Goal: Task Accomplishment & Management: Manage account settings

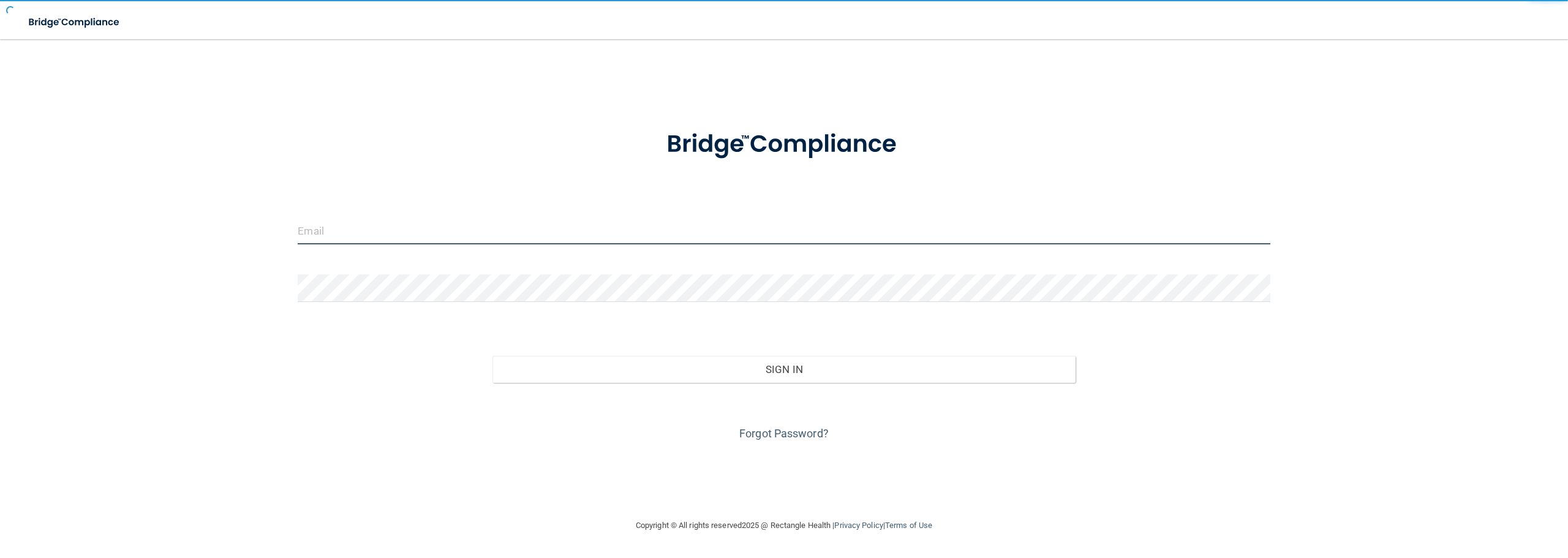
type input "[EMAIL_ADDRESS][DOMAIN_NAME]"
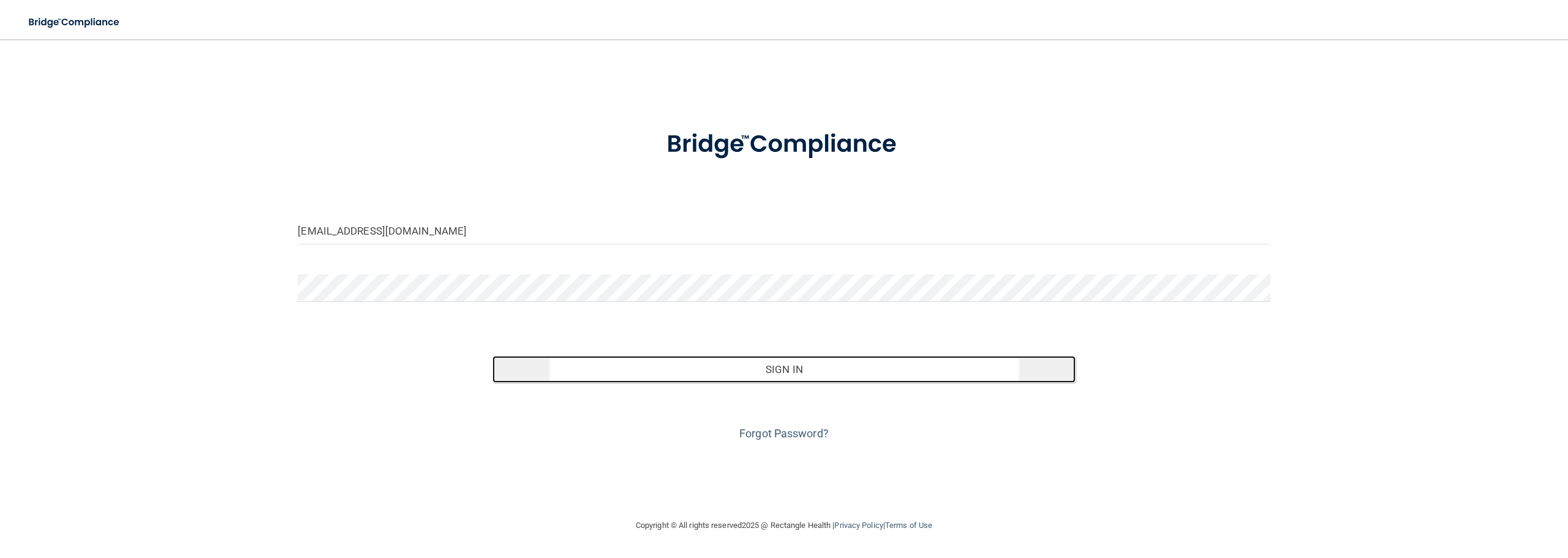
click at [718, 374] on button "Sign In" at bounding box center [784, 369] width 583 height 27
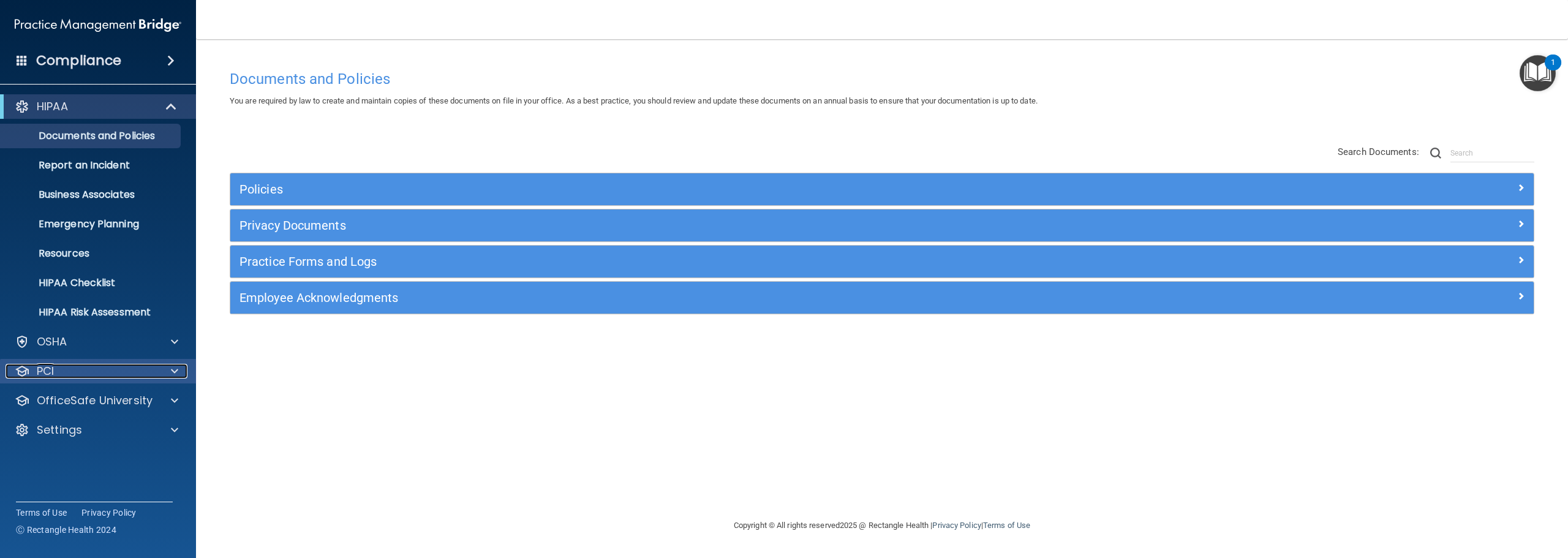
click at [159, 372] on div at bounding box center [173, 370] width 31 height 15
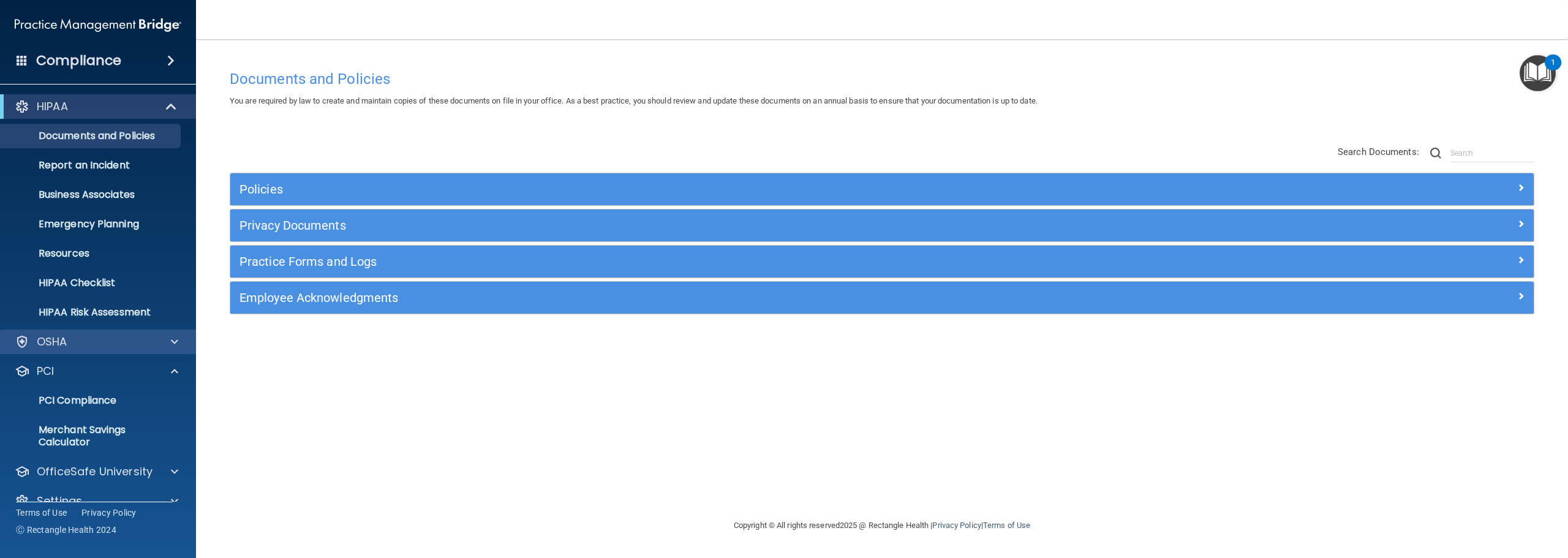
click at [173, 349] on div "OSHA" at bounding box center [98, 341] width 197 height 25
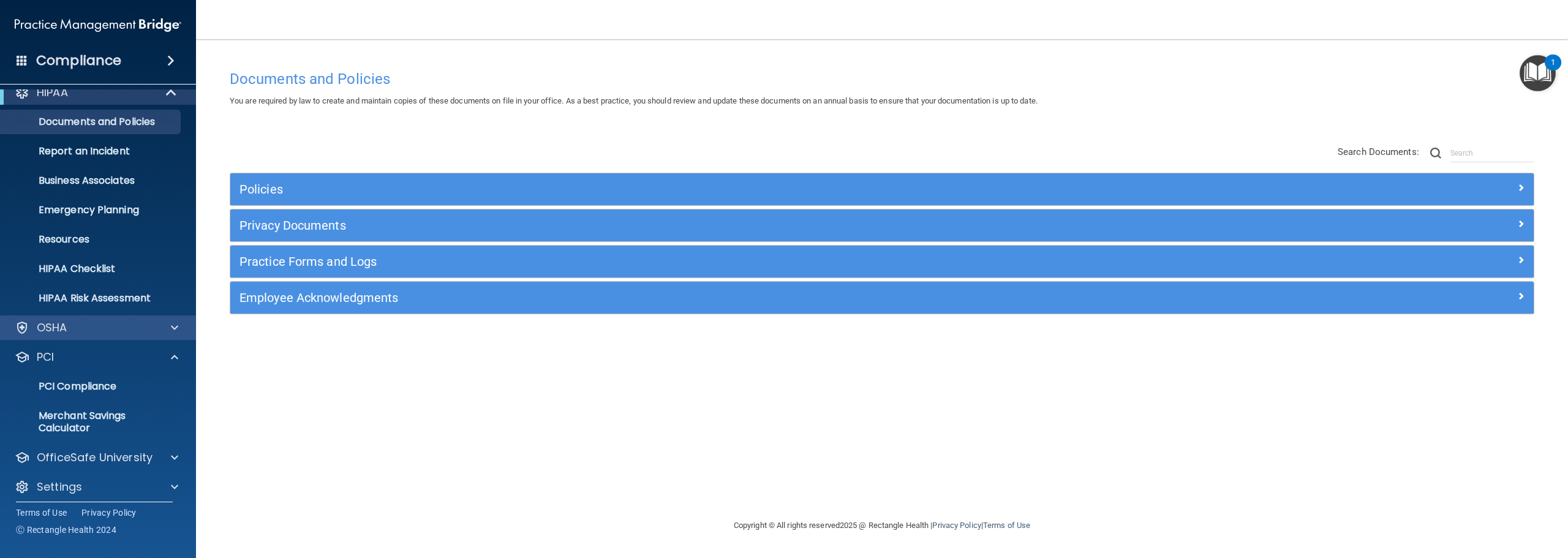
scroll to position [22, 0]
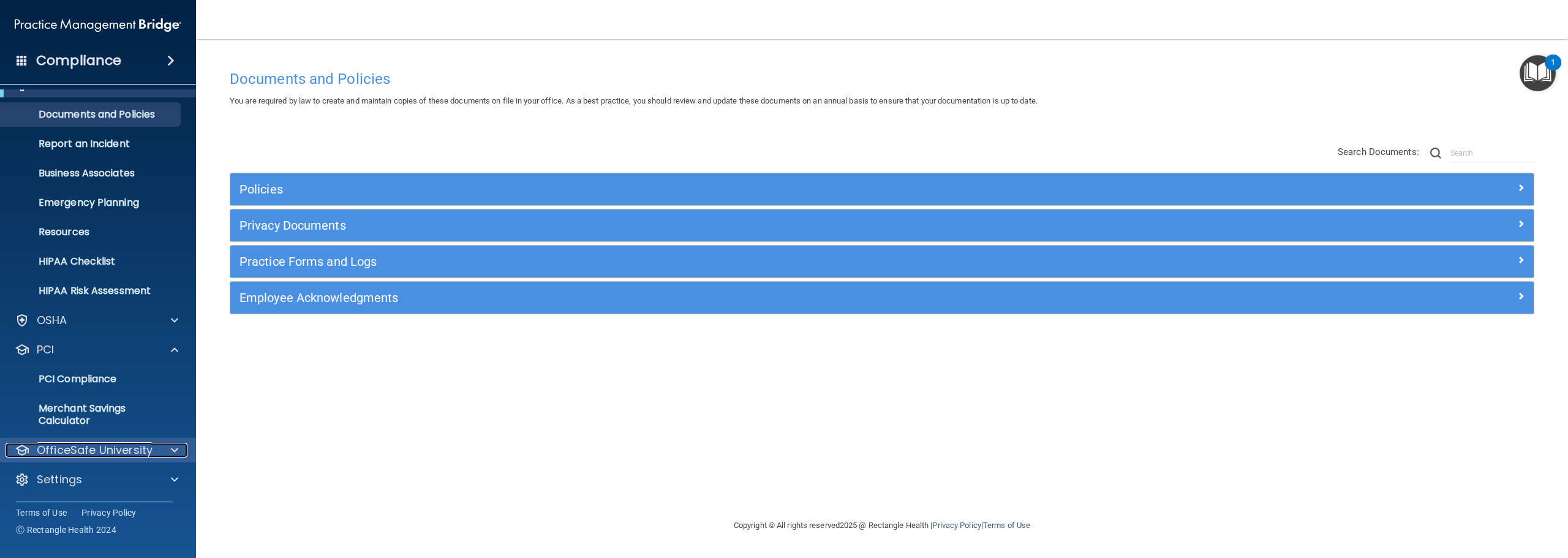
click at [163, 448] on div at bounding box center [173, 449] width 31 height 15
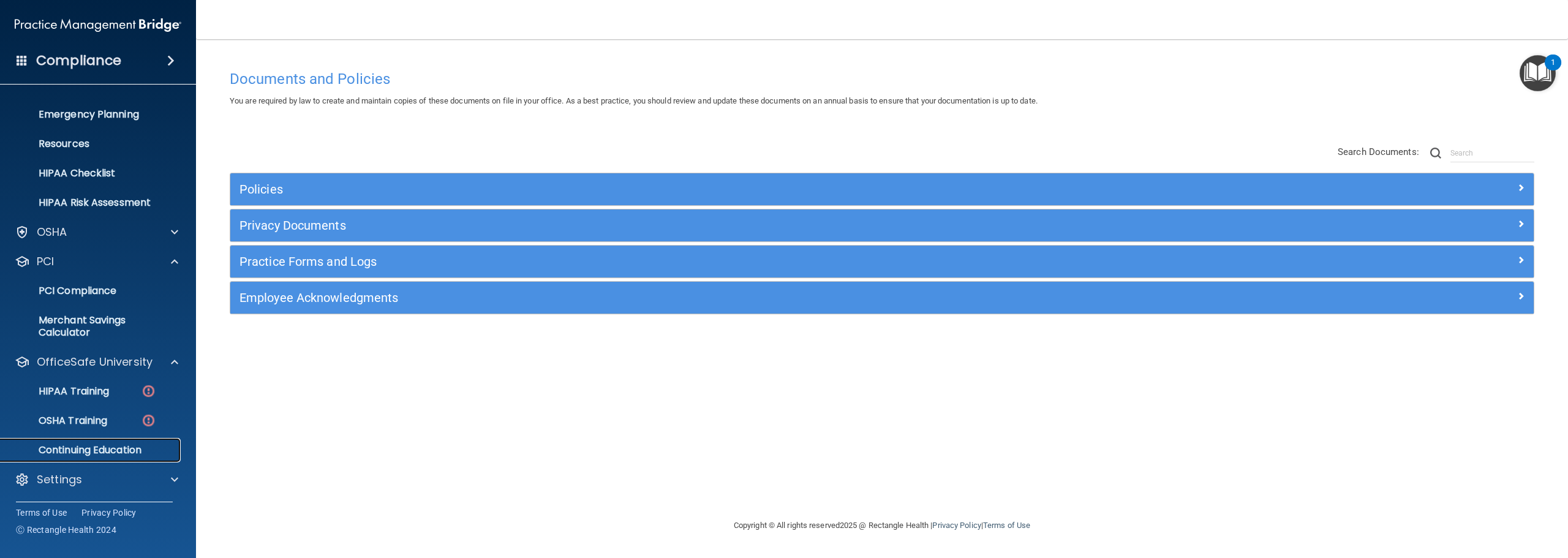
click at [88, 458] on link "Continuing Education" at bounding box center [84, 449] width 193 height 25
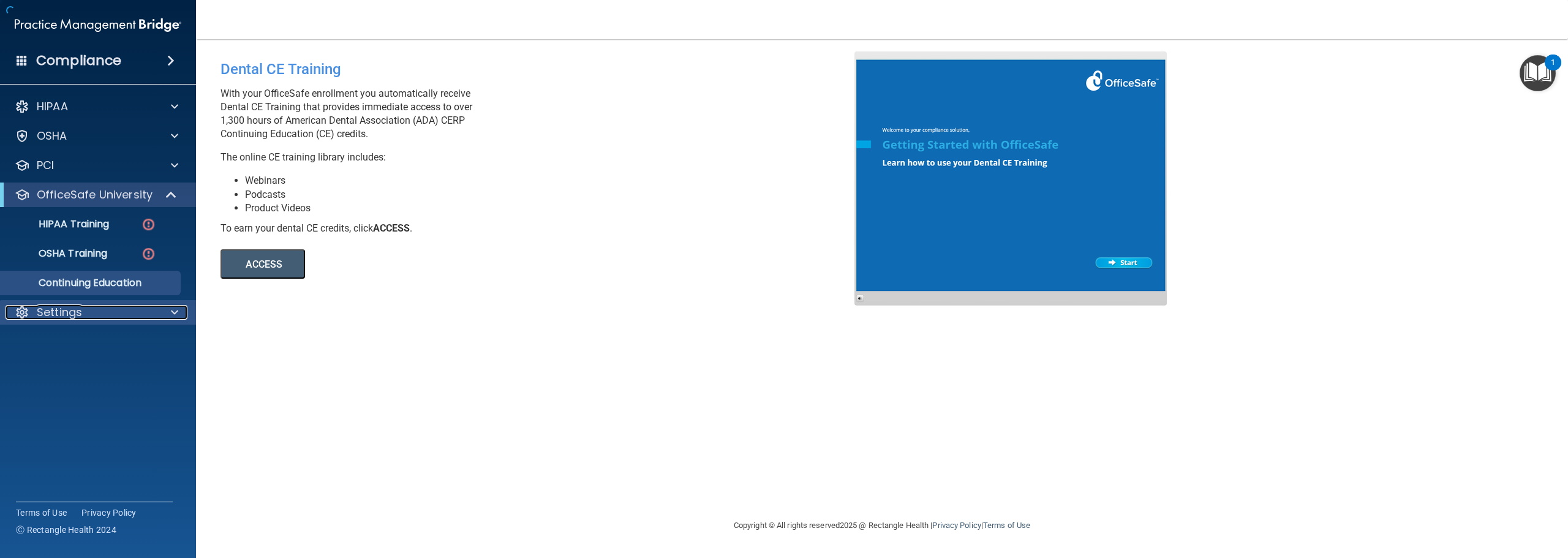
click at [99, 312] on div "Settings" at bounding box center [81, 312] width 152 height 15
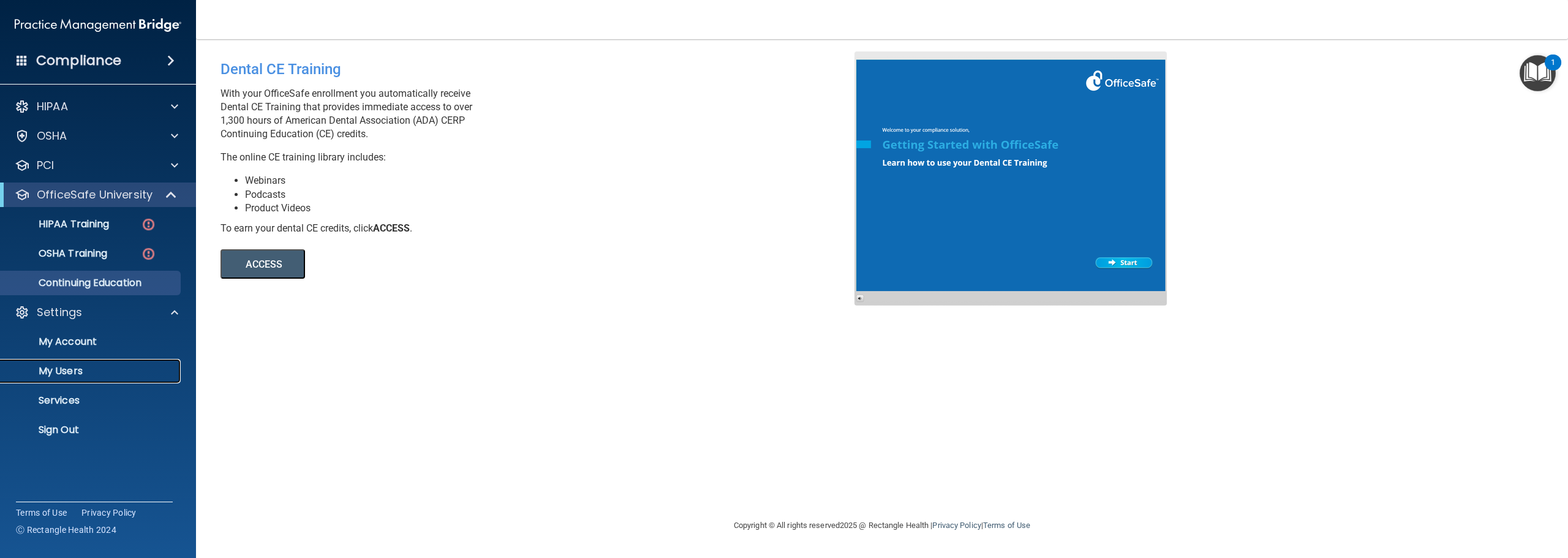
click at [95, 372] on p "My Users" at bounding box center [91, 370] width 167 height 12
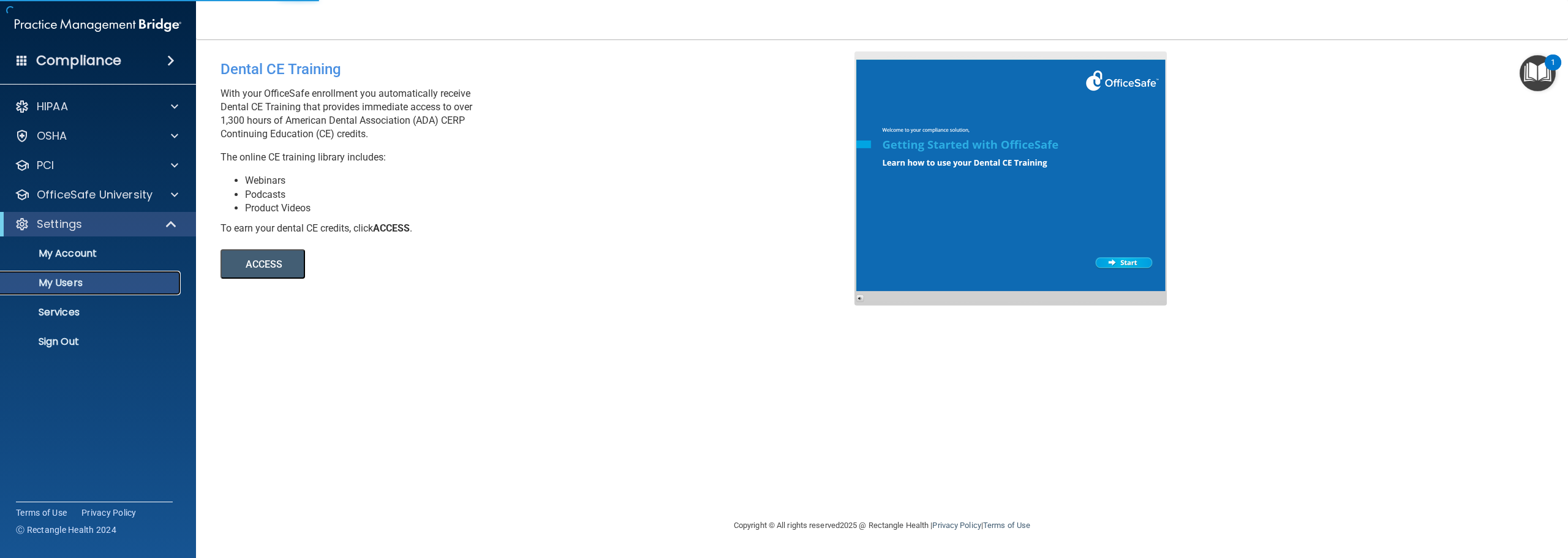
select select "20"
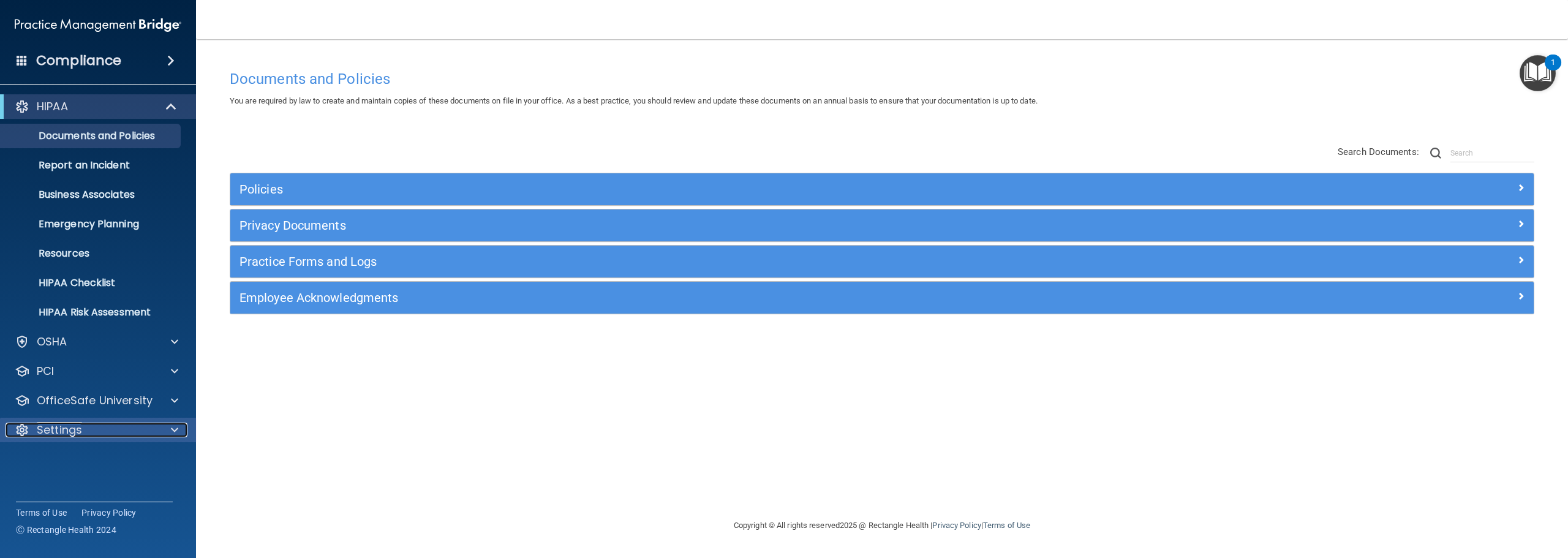
click at [85, 424] on div "Settings" at bounding box center [81, 429] width 152 height 15
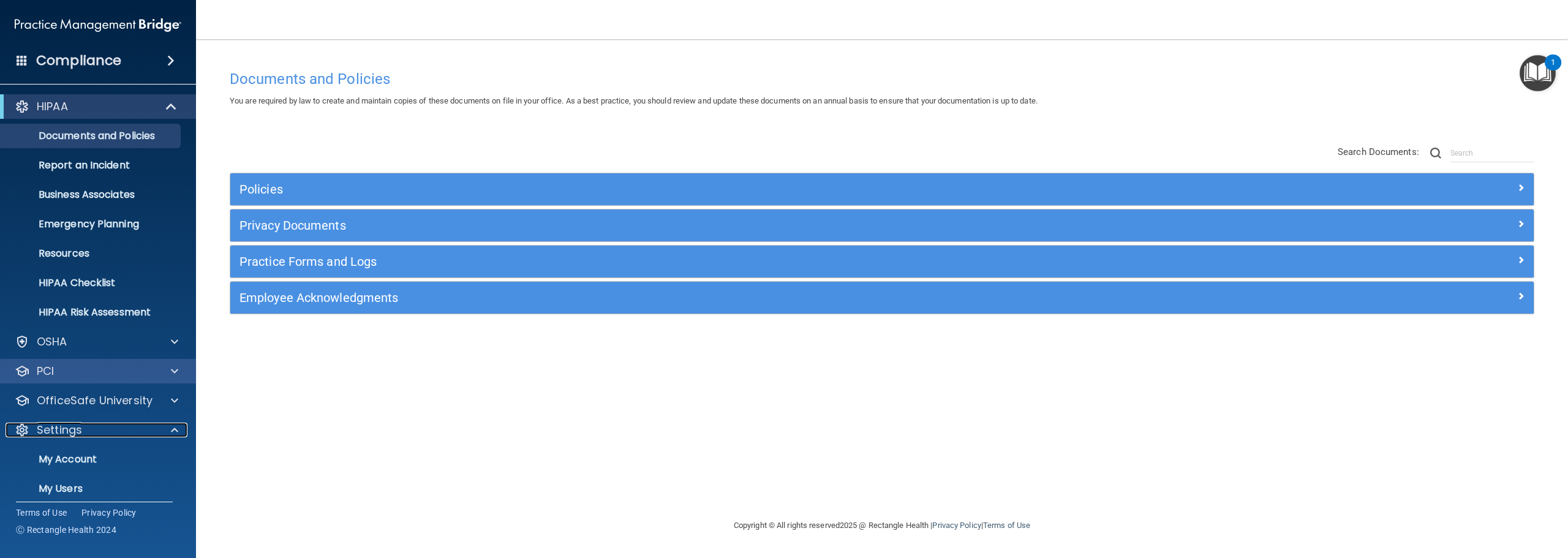
scroll to position [68, 0]
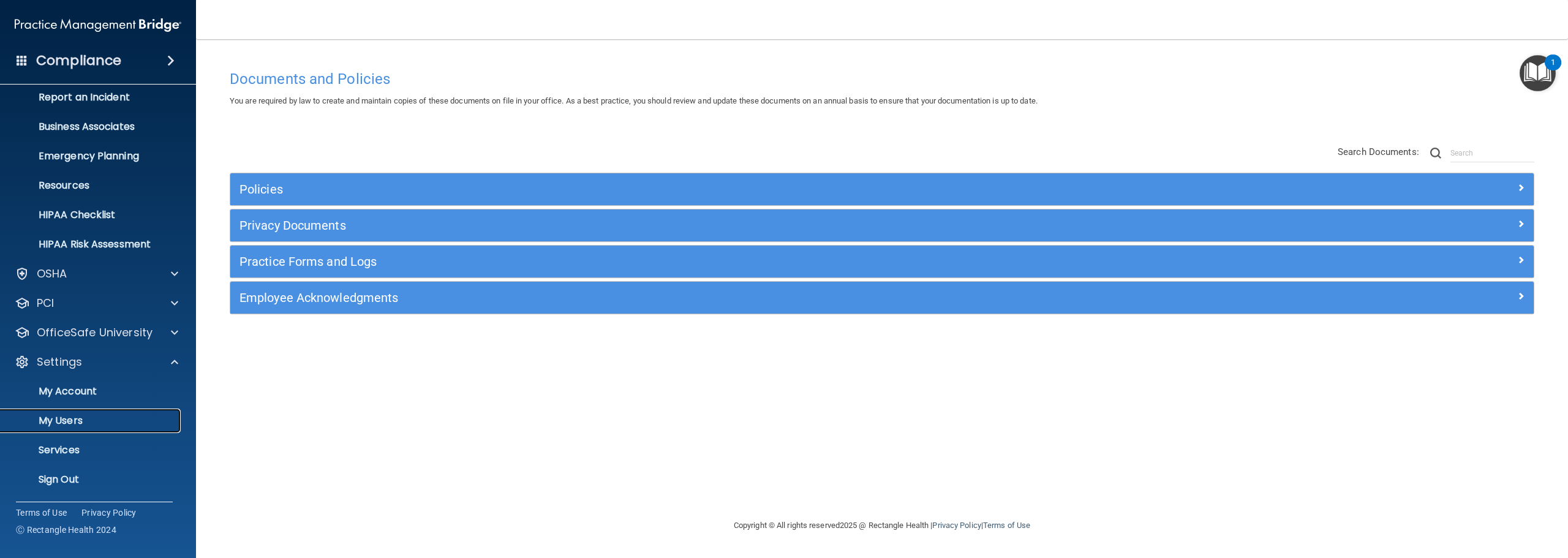
click at [101, 419] on p "My Users" at bounding box center [91, 420] width 167 height 12
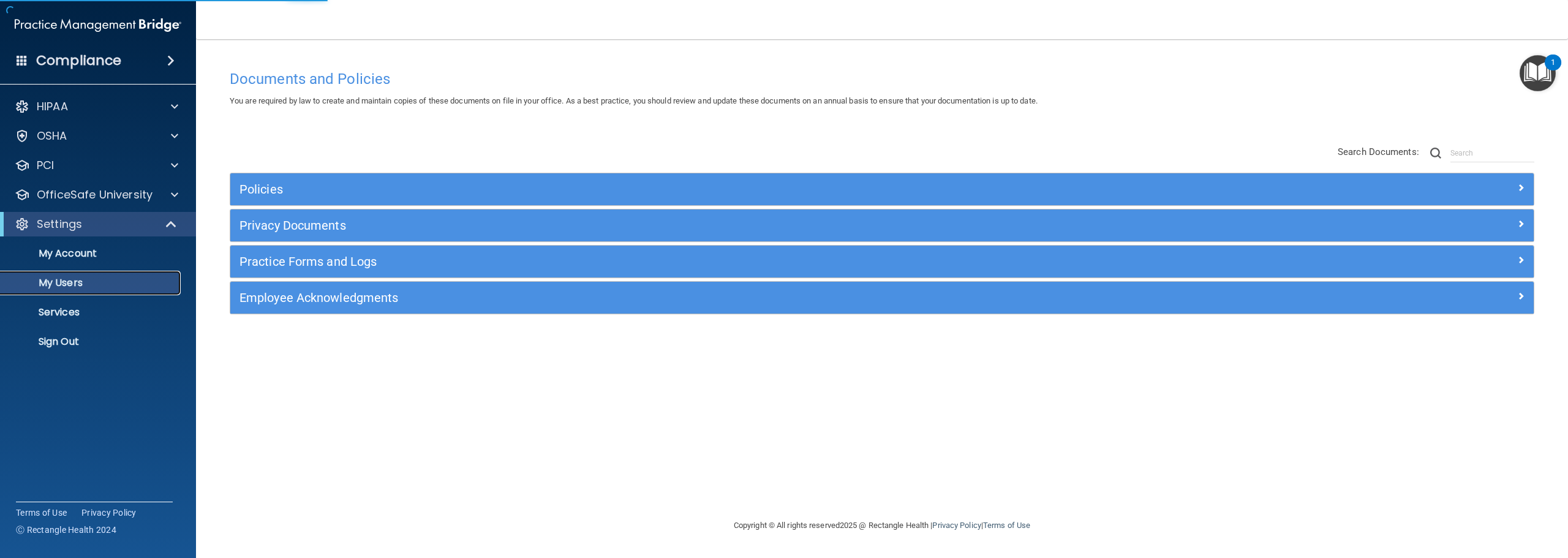
select select "20"
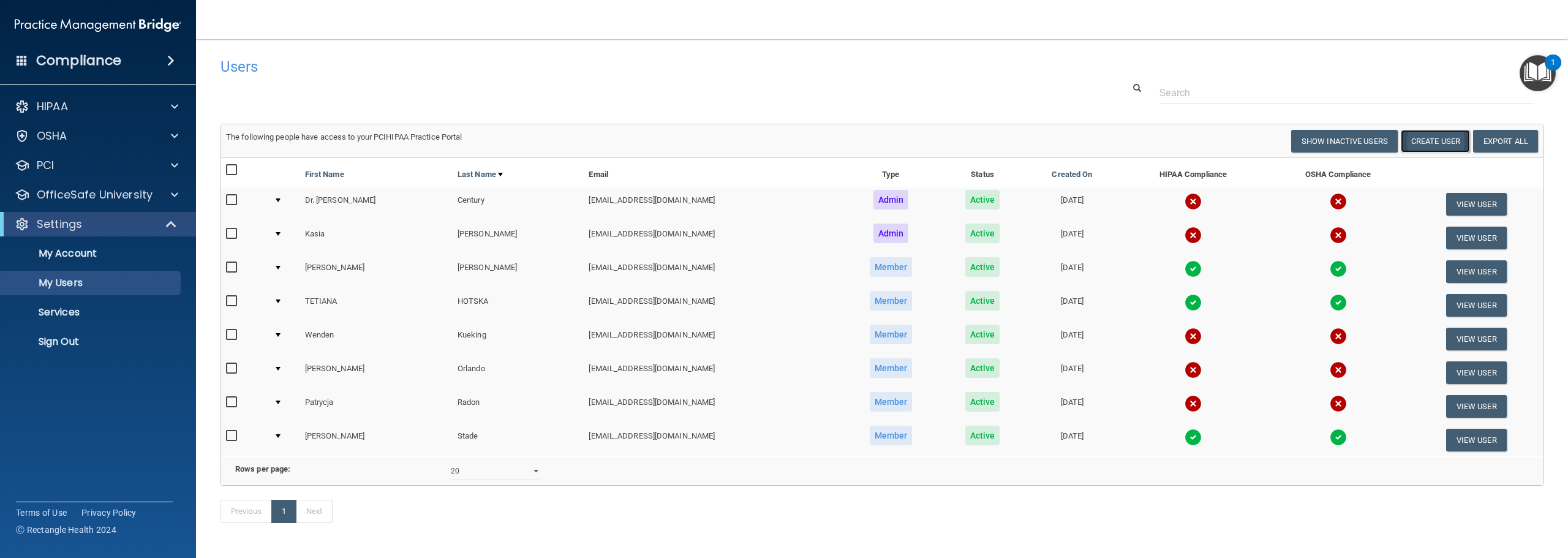
click at [1444, 144] on button "Create User" at bounding box center [1435, 141] width 69 height 22
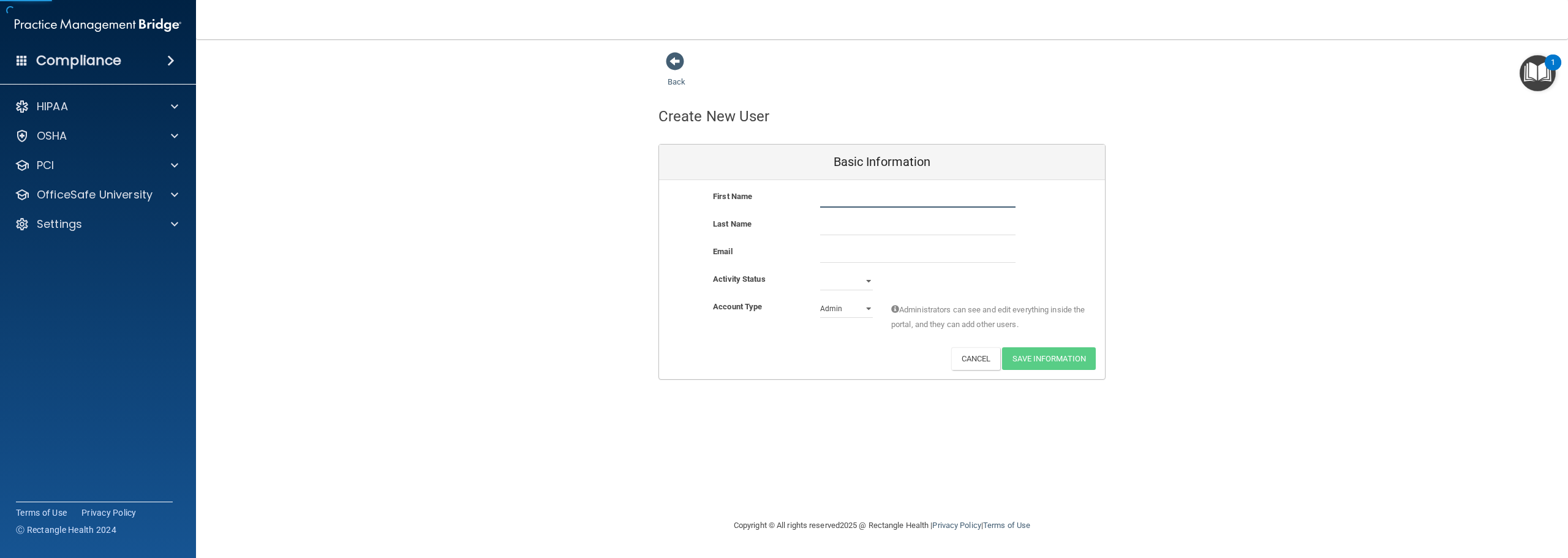
click at [846, 192] on input "text" at bounding box center [917, 198] width 195 height 18
type input "[PERSON_NAME]"
click at [832, 252] on input "email" at bounding box center [917, 253] width 195 height 18
paste input "[EMAIL_ADDRESS][DOMAIN_NAME]"
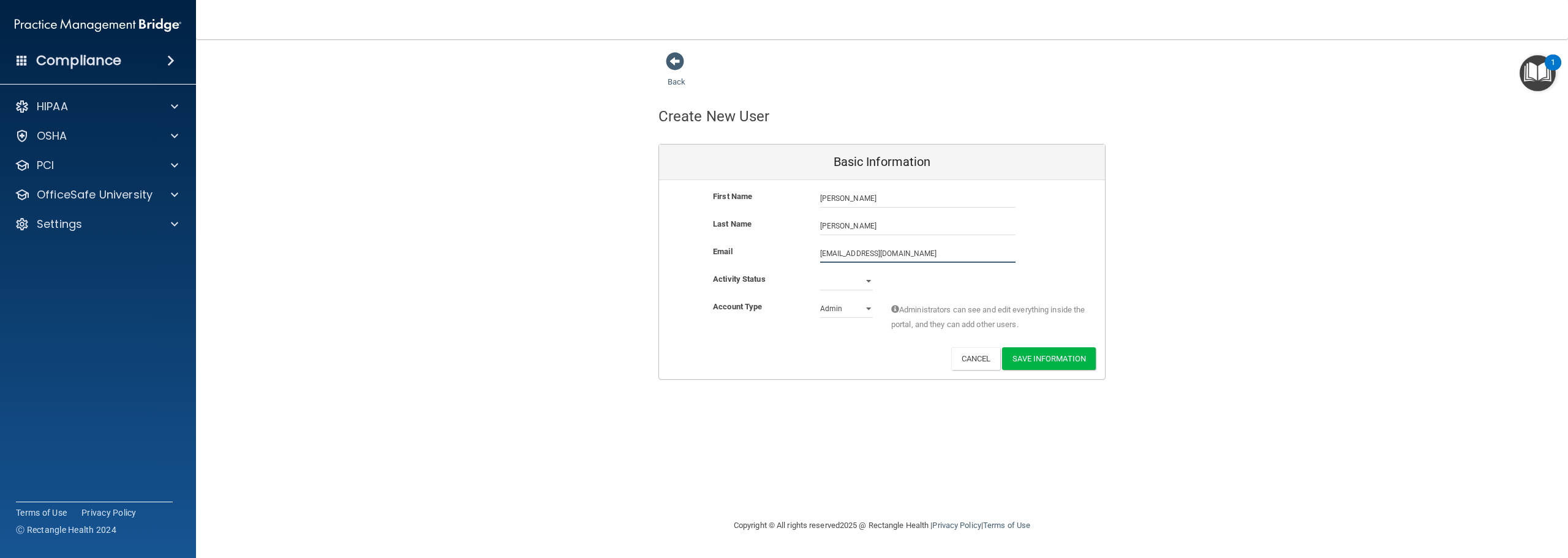
type input "[EMAIL_ADDRESS][DOMAIN_NAME]"
click at [861, 281] on select "Active Inactive" at bounding box center [846, 284] width 53 height 18
select select "active"
click at [820, 272] on select "Active Inactive" at bounding box center [846, 281] width 53 height 18
click at [851, 310] on select "Admin Member" at bounding box center [846, 309] width 53 height 18
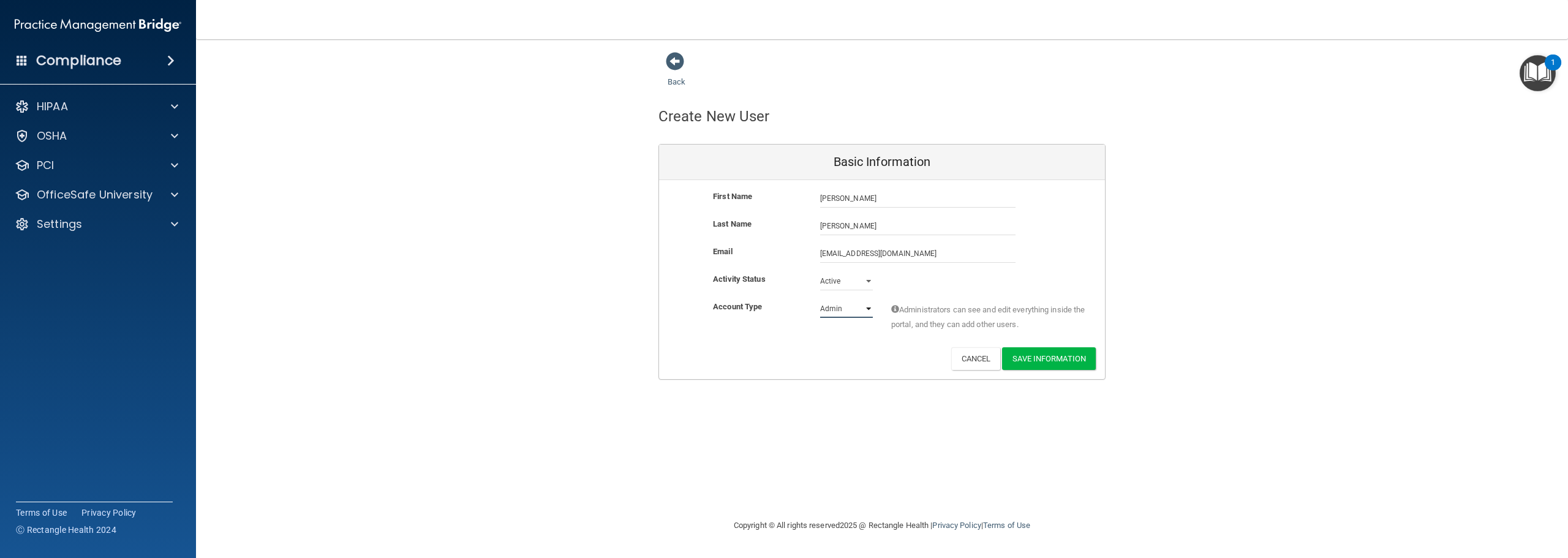
select select "practice_member"
click at [820, 300] on select "Admin Member" at bounding box center [846, 309] width 53 height 18
click at [1055, 357] on button "Save Information" at bounding box center [1049, 358] width 94 height 22
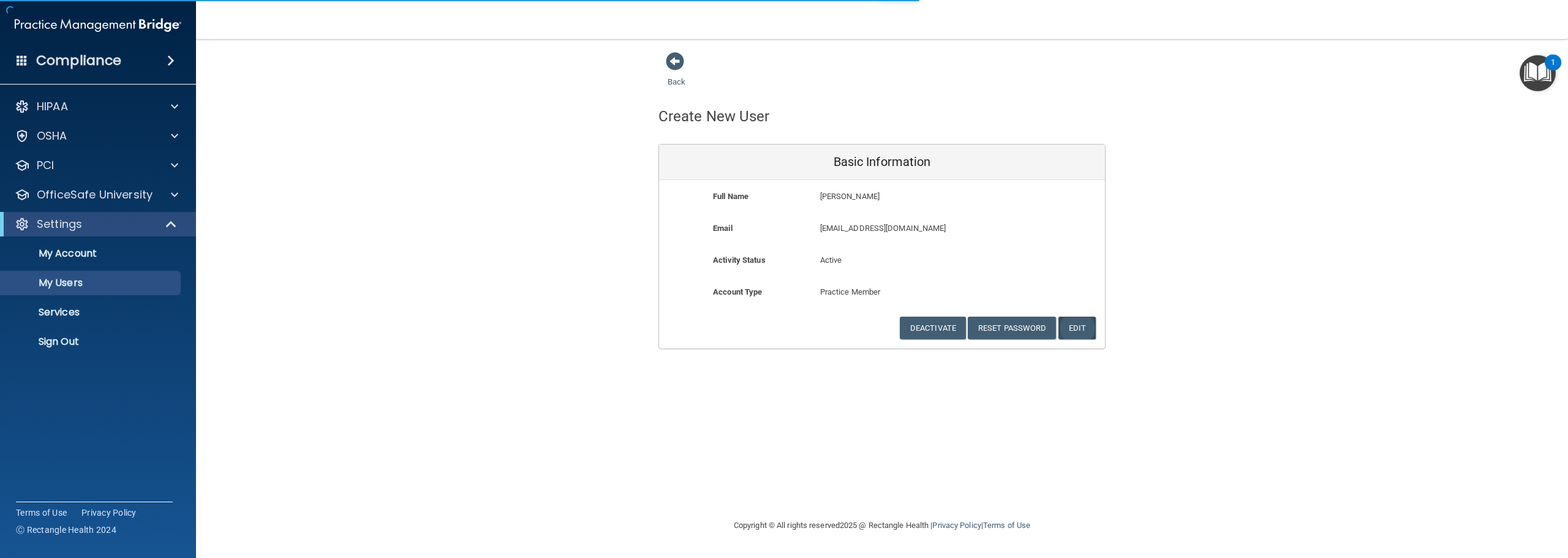
select select "20"
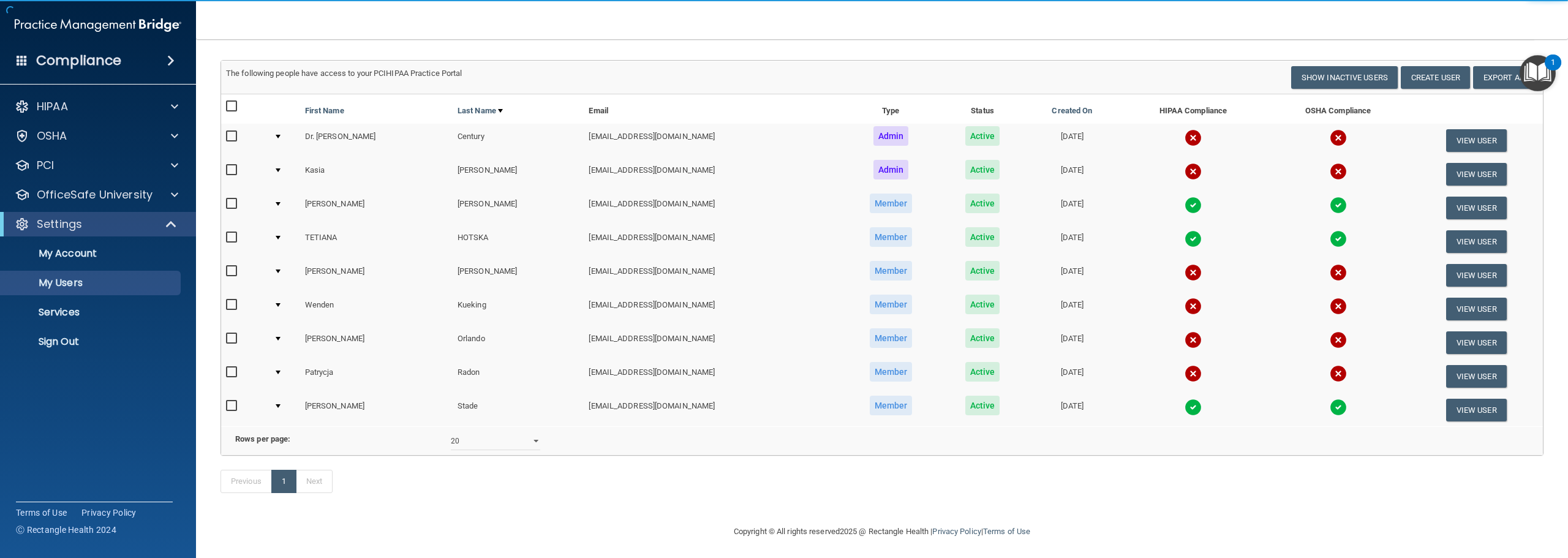
scroll to position [132, 0]
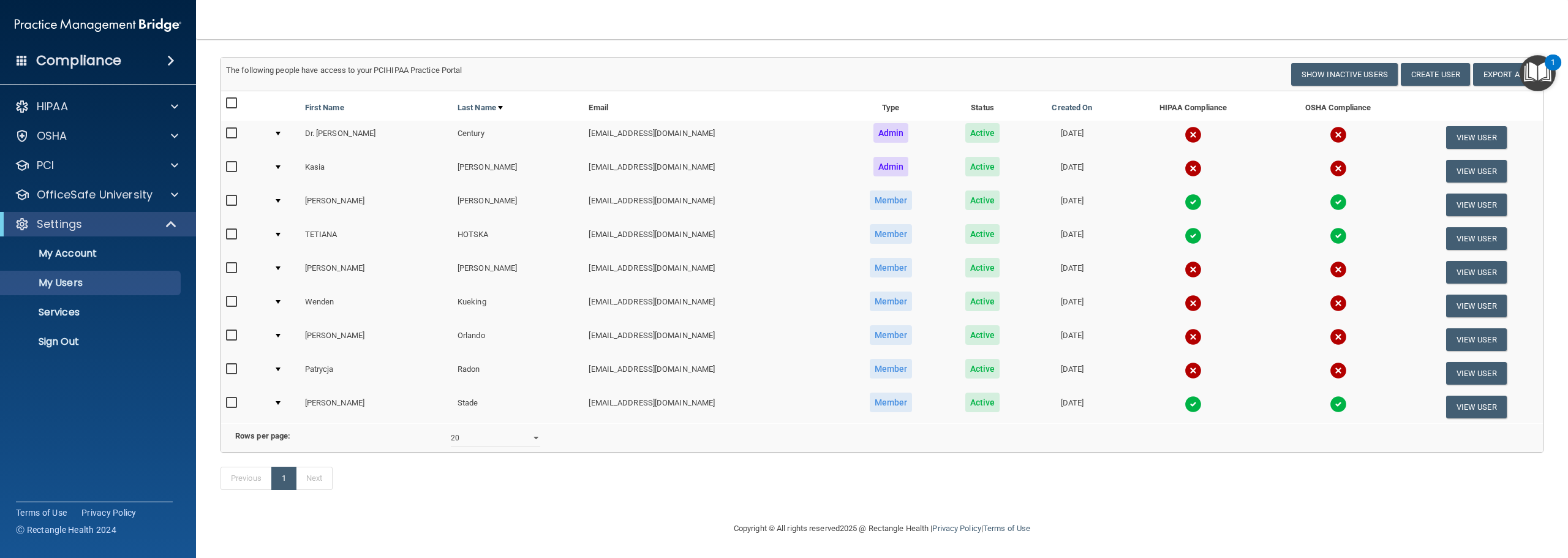
click at [226, 364] on input "checkbox" at bounding box center [233, 369] width 14 height 10
checkbox input "true"
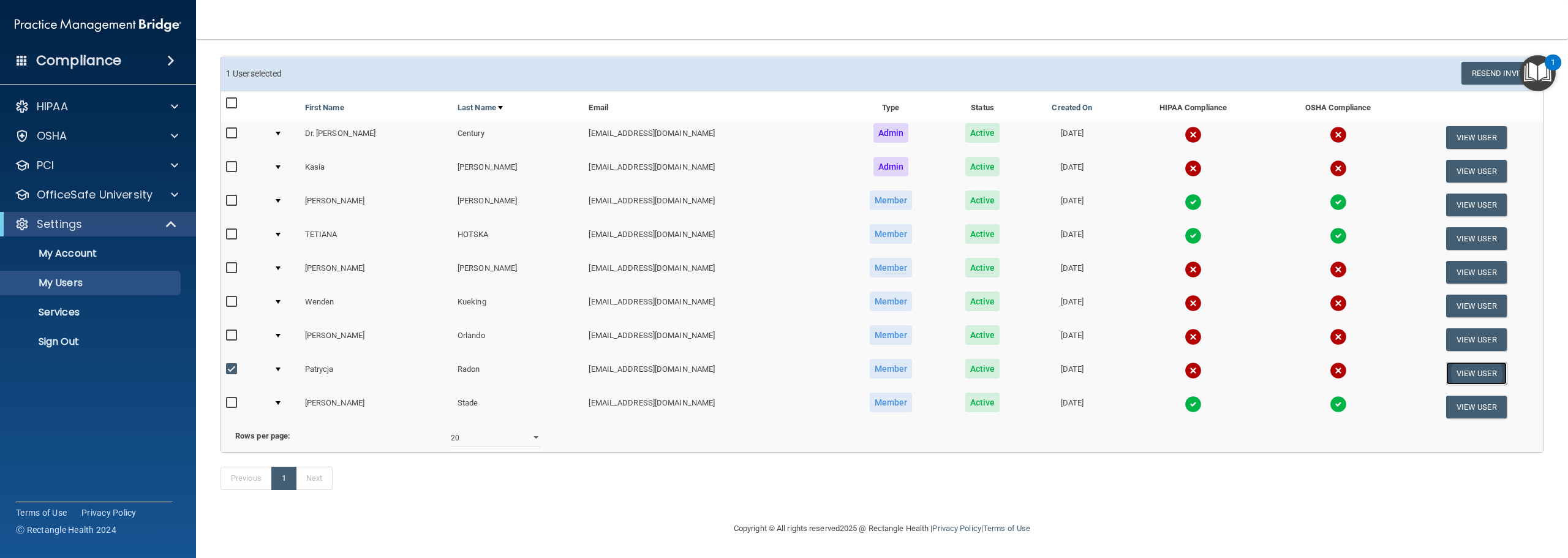
click at [1457, 362] on button "View User" at bounding box center [1476, 373] width 61 height 22
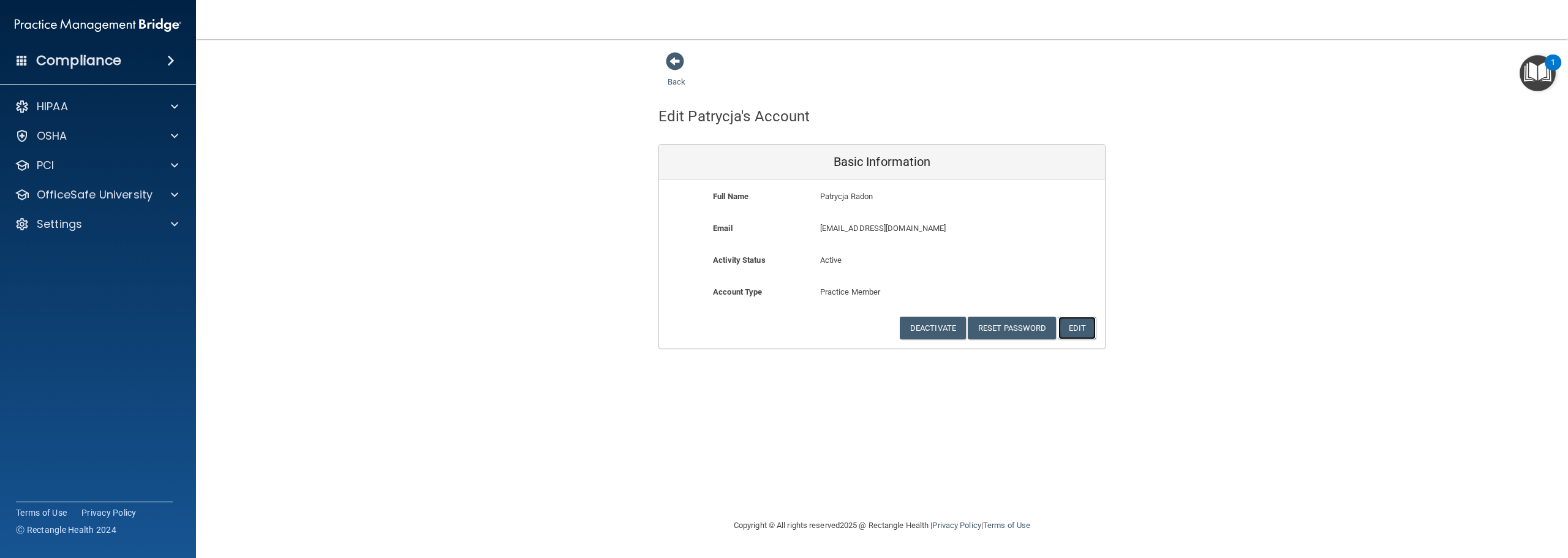
click at [1085, 331] on button "Edit" at bounding box center [1076, 328] width 37 height 22
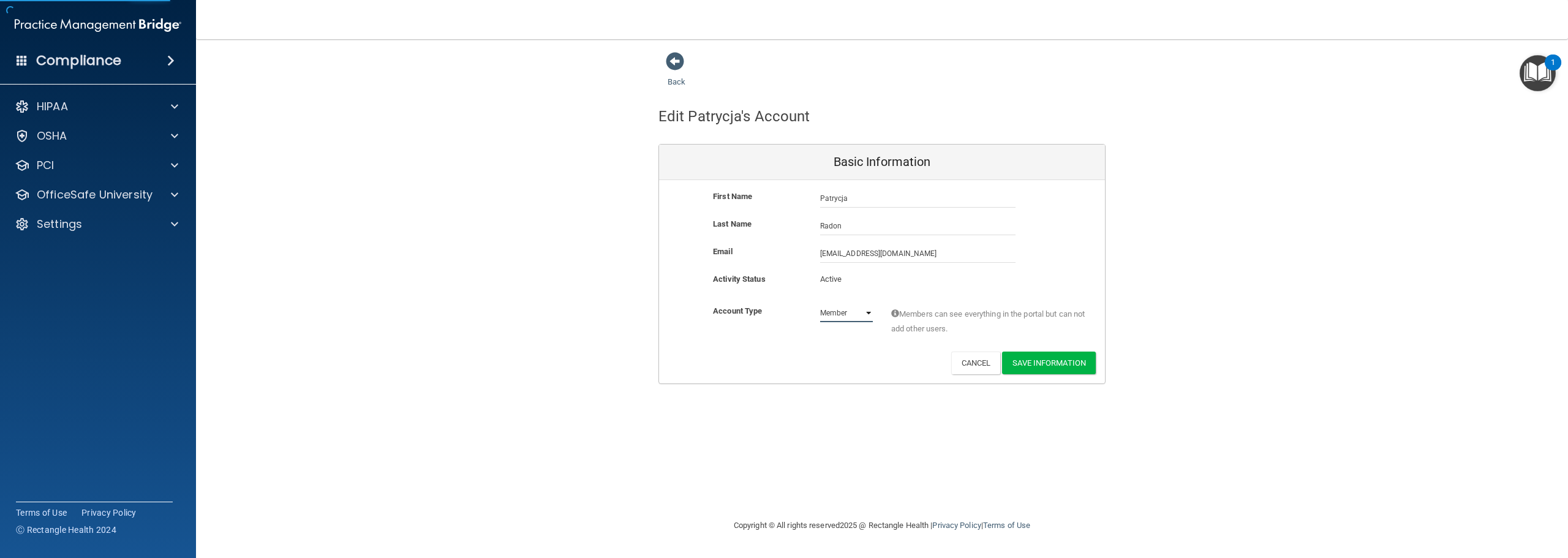
click at [829, 310] on select "Admin Member" at bounding box center [846, 313] width 53 height 18
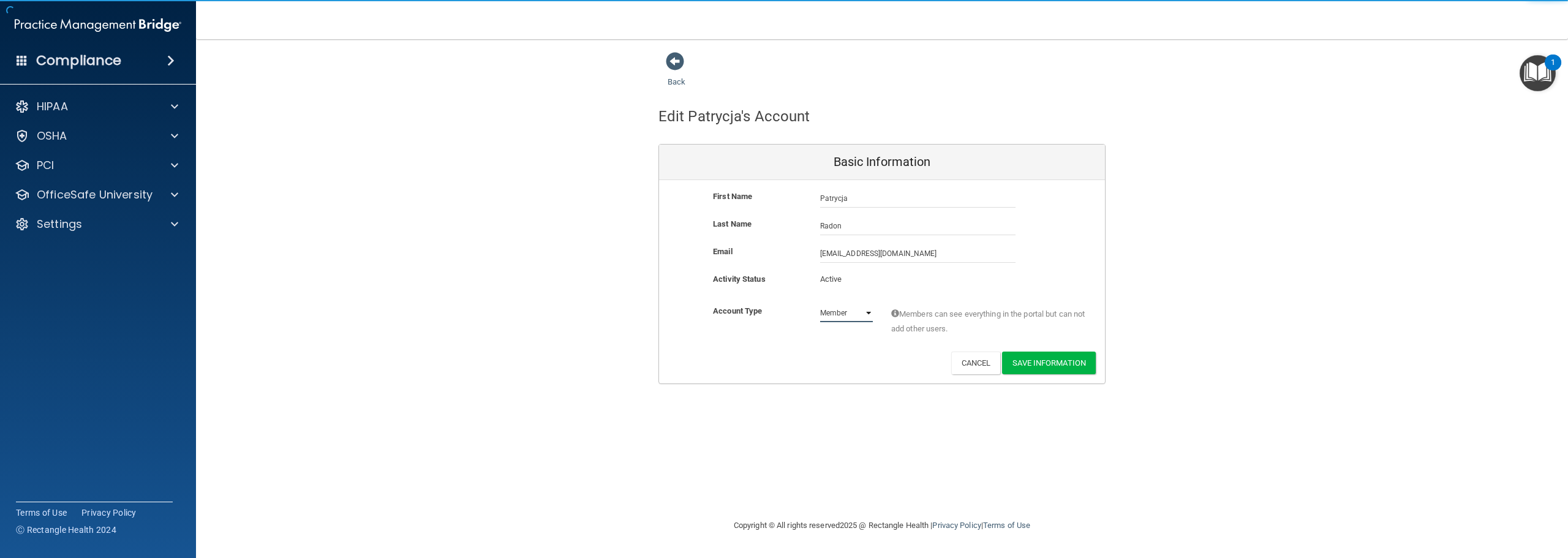
select select "practice_admin"
click at [820, 304] on select "Admin Member" at bounding box center [846, 313] width 53 height 18
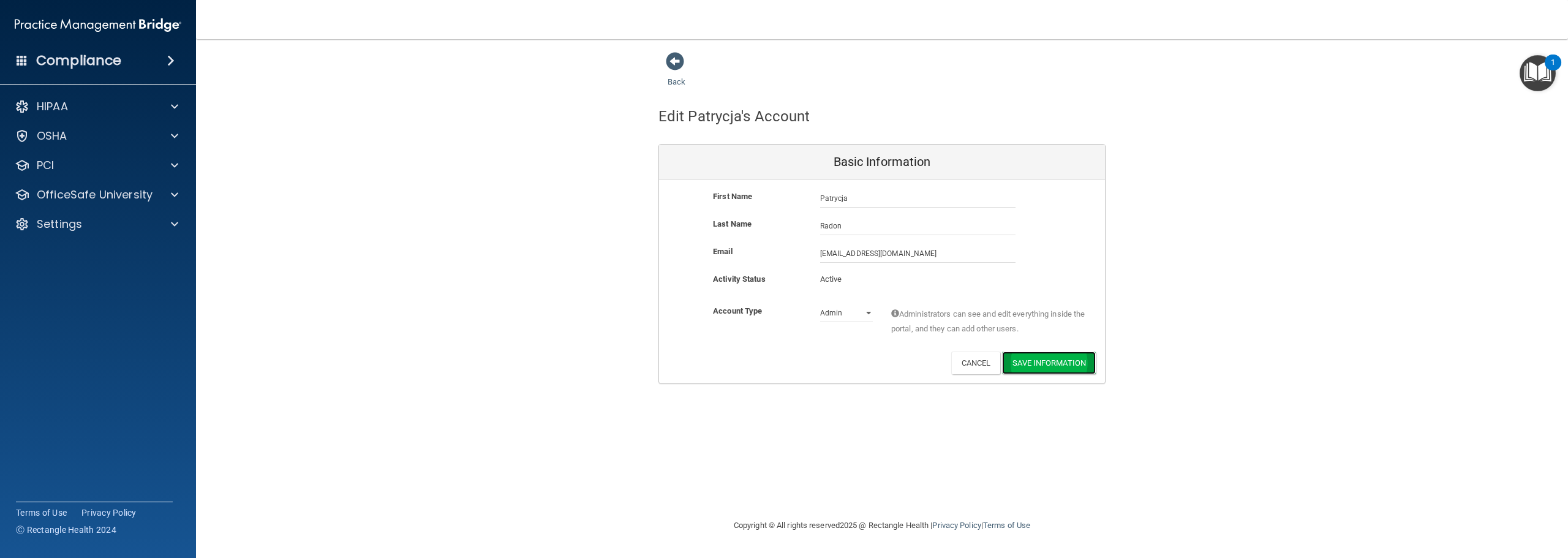
click at [1018, 361] on button "Save Information" at bounding box center [1049, 363] width 94 height 22
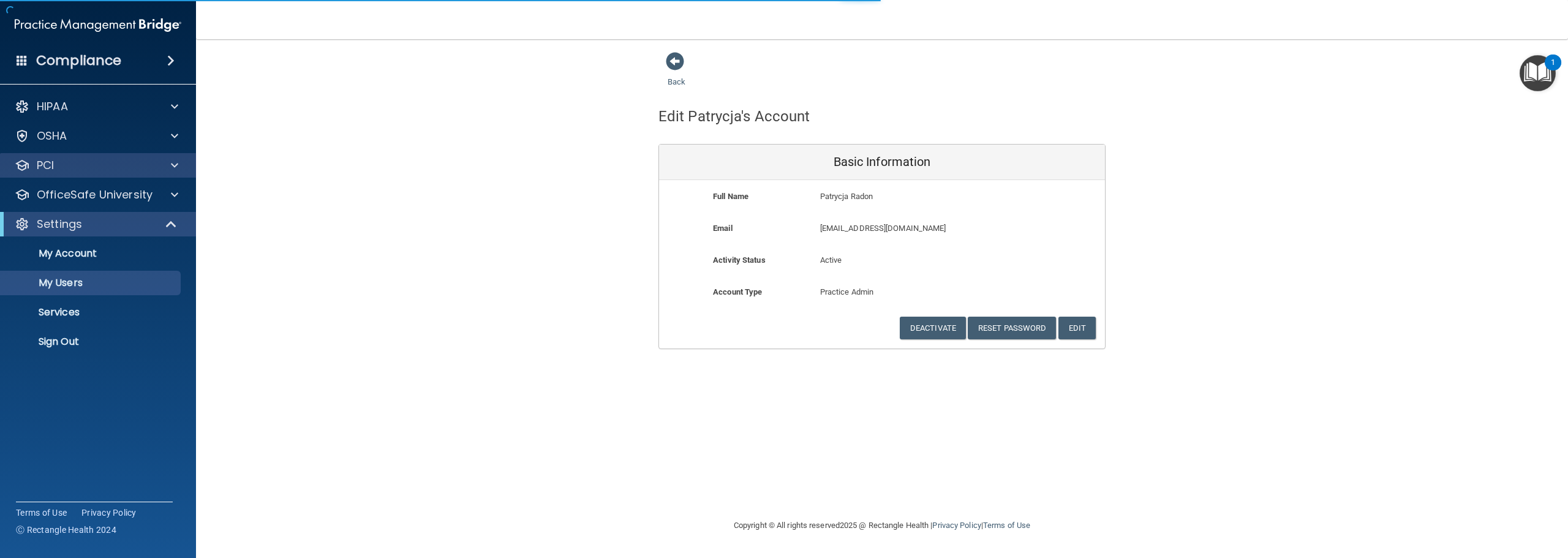
select select "20"
